Goal: Task Accomplishment & Management: Complete application form

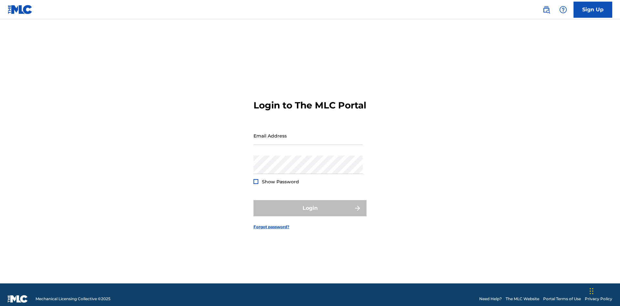
scroll to position [8, 0]
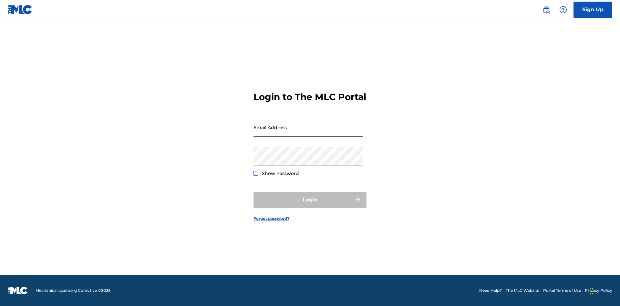
click at [308, 133] on input "Email Address" at bounding box center [307, 127] width 109 height 18
type input "[PERSON_NAME][EMAIL_ADDRESS][PERSON_NAME][DOMAIN_NAME]"
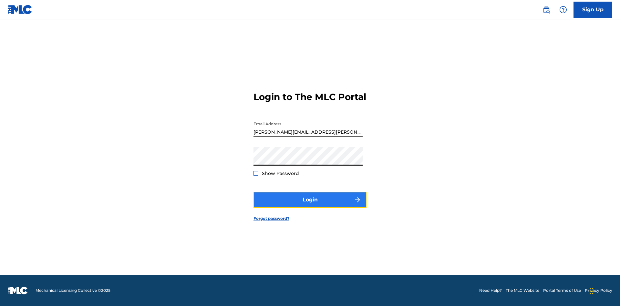
click at [310, 205] on button "Login" at bounding box center [309, 200] width 113 height 16
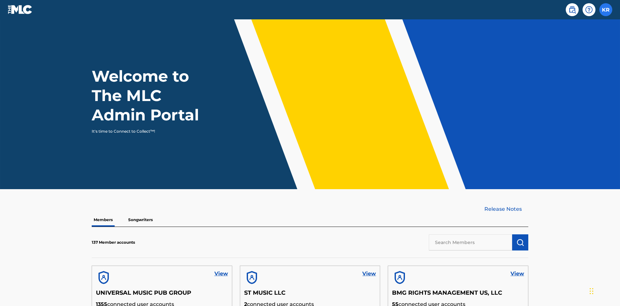
click at [605, 9] on label at bounding box center [605, 9] width 13 height 13
click at [605, 10] on input "KR [PERSON_NAME] [PERSON_NAME][EMAIL_ADDRESS][PERSON_NAME][DOMAIN_NAME] Profile…" at bounding box center [605, 10] width 0 height 0
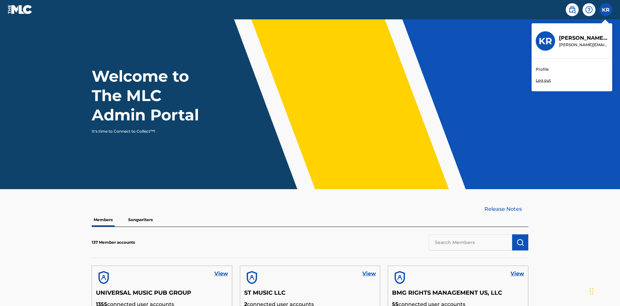
click at [541, 69] on link "Profile" at bounding box center [541, 69] width 13 height 6
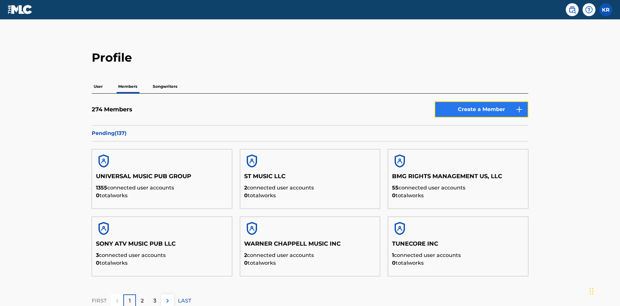
click at [481, 101] on link "Create a Member" at bounding box center [481, 109] width 94 height 16
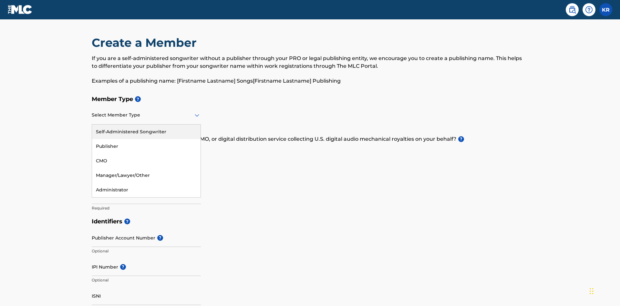
click at [146, 125] on div "Self-Administered Songwriter" at bounding box center [146, 132] width 108 height 15
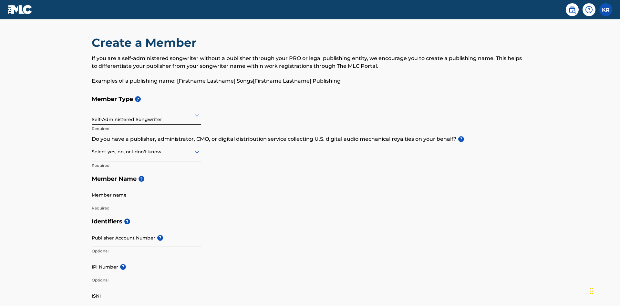
click at [92, 148] on input "text" at bounding box center [92, 151] width 1 height 7
click at [146, 186] on input "Member name" at bounding box center [146, 195] width 109 height 18
type input "Z2025.09.22.04.27.18"
type input "[STREET_ADDRESS]"
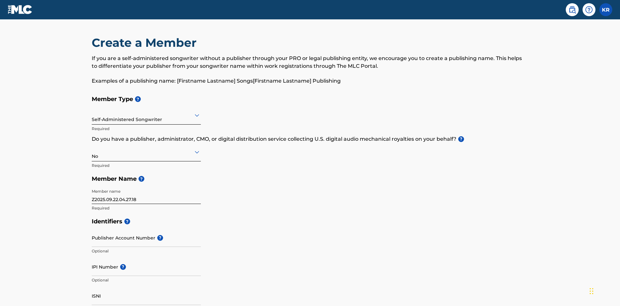
type input "Unit A"
type input "[PERSON_NAME]"
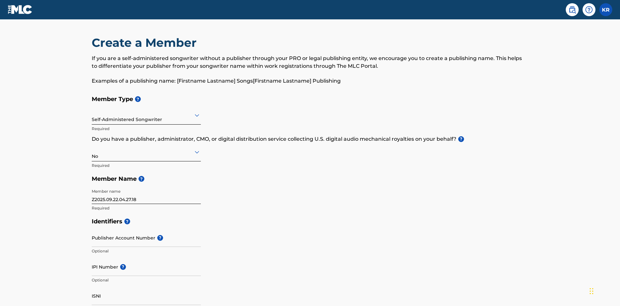
type input "[GEOGRAPHIC_DATA]"
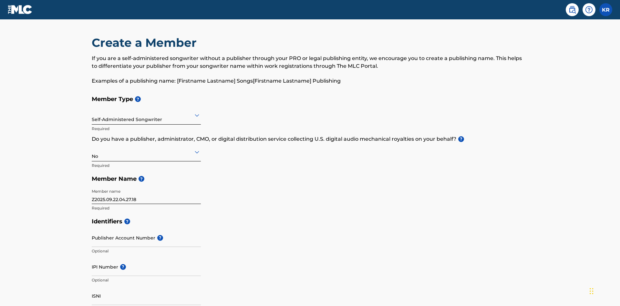
type input "43140"
type input "740"
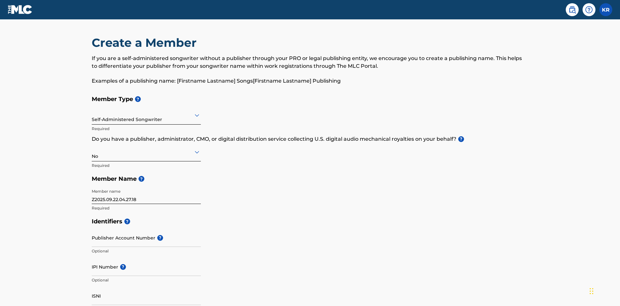
type input "8675309"
type input "[EMAIL_ADDRESS][DOMAIN_NAME]"
click at [146, 228] on input "Publisher Account Number ?" at bounding box center [146, 237] width 109 height 18
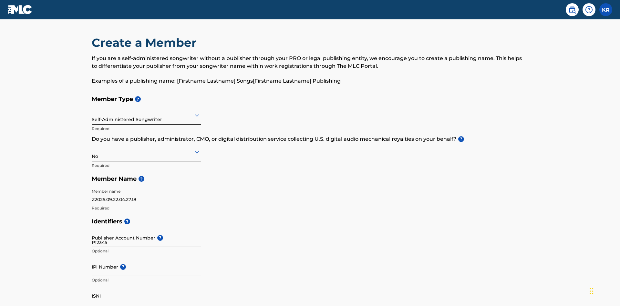
type input "P12345"
click at [146, 258] on input "IPI Number ?" at bounding box center [146, 267] width 109 height 18
type input "00555555527"
click at [146, 287] on input "ISNI" at bounding box center [146, 296] width 109 height 18
type input "1783704242094149"
